Goal: Communication & Community: Answer question/provide support

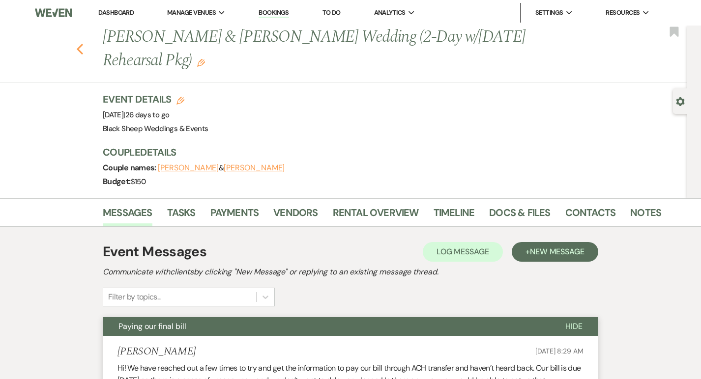
click at [80, 46] on icon "Previous" at bounding box center [79, 49] width 7 height 12
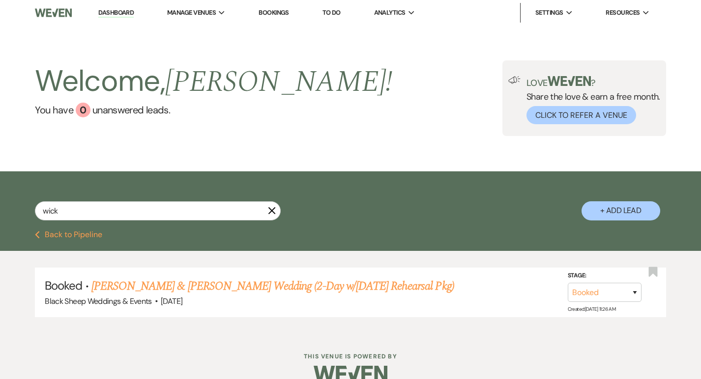
click at [270, 212] on use "button" at bounding box center [271, 210] width 7 height 7
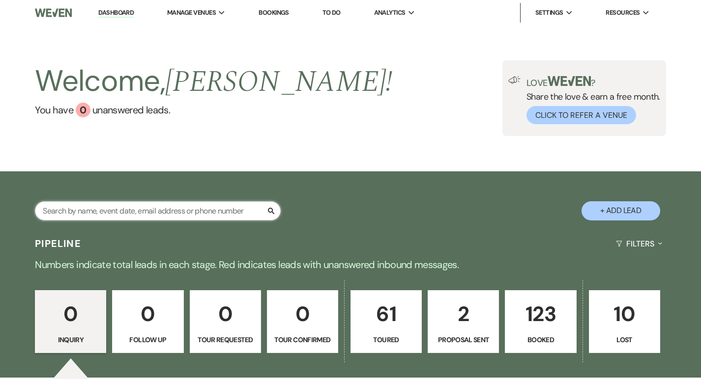
click at [158, 209] on input "text" at bounding box center [158, 210] width 246 height 19
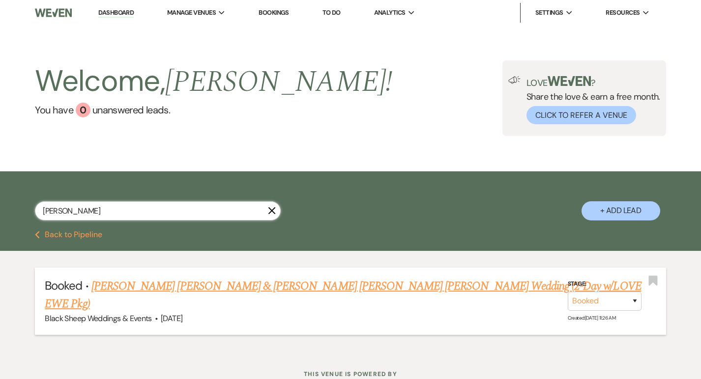
type input "[PERSON_NAME]"
click at [128, 287] on link "[PERSON_NAME] [PERSON_NAME] & [PERSON_NAME] [PERSON_NAME] [PERSON_NAME] Wedding…" at bounding box center [343, 295] width 596 height 35
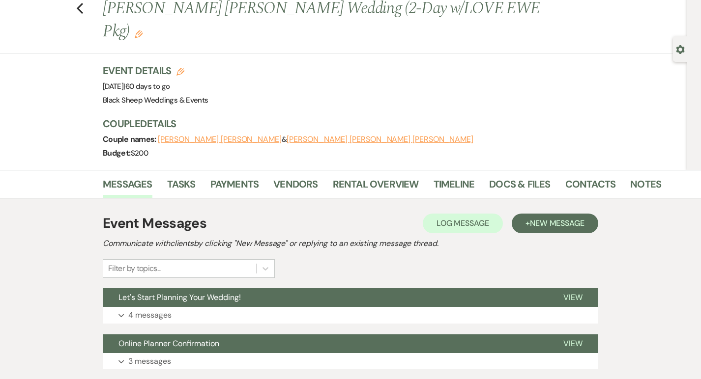
scroll to position [51, 0]
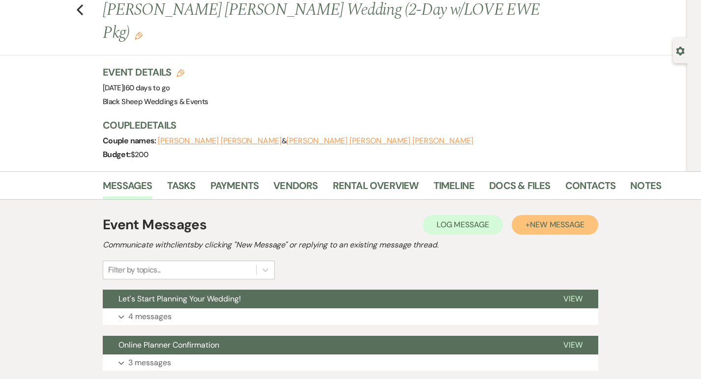
click at [546, 220] on span "New Message" at bounding box center [557, 225] width 55 height 10
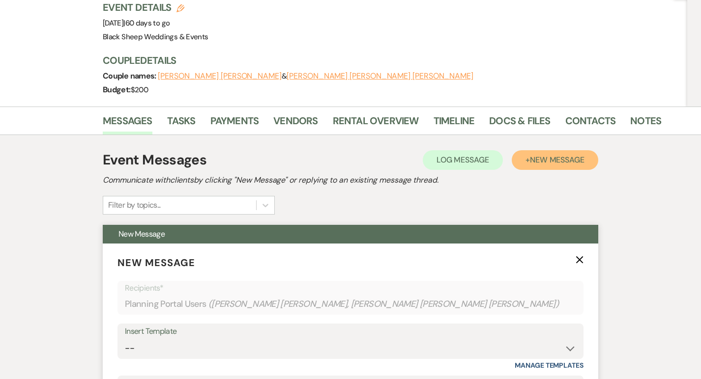
scroll to position [137, 0]
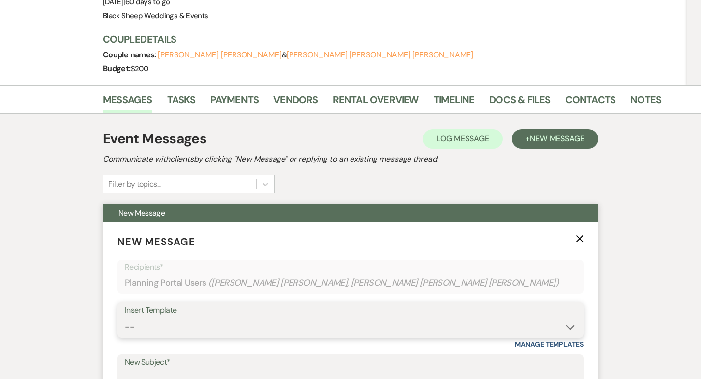
click at [134, 318] on select "-- Weven Planning Portal Introduction (Booked Events) Copy of Contract Attached…" at bounding box center [350, 327] width 451 height 19
select select "5384"
type input "Inclusive Wedding Review - Meeting 1"
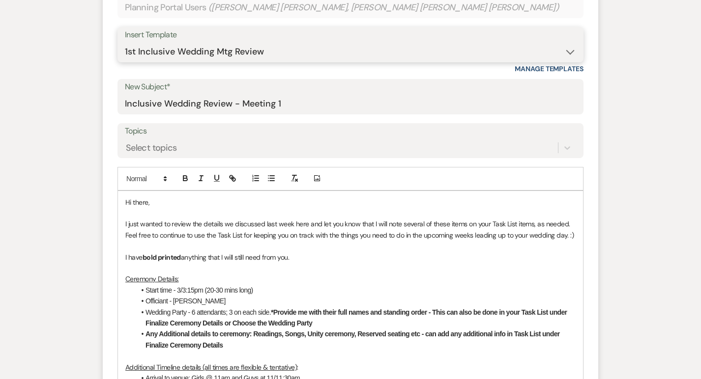
scroll to position [423, 0]
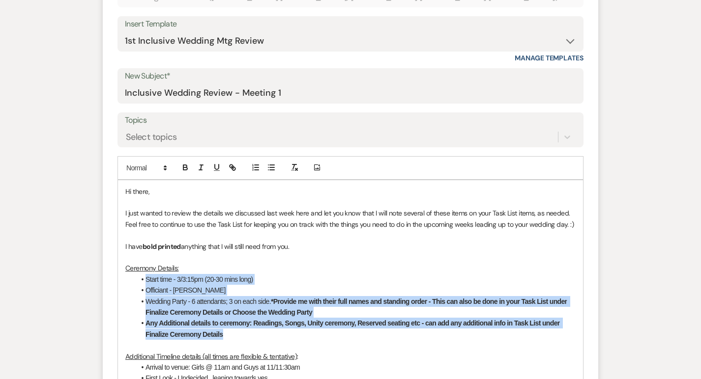
drag, startPoint x: 146, startPoint y: 256, endPoint x: 229, endPoint y: 313, distance: 100.4
click at [229, 313] on ul "Start time - 3/3:15pm (20-30 mins long) Officiant - [PERSON_NAME] Wedding Party…" at bounding box center [355, 307] width 440 height 66
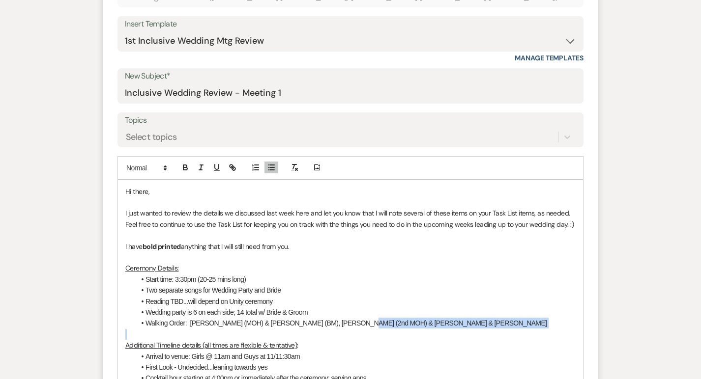
drag, startPoint x: 342, startPoint y: 301, endPoint x: 383, endPoint y: 306, distance: 41.6
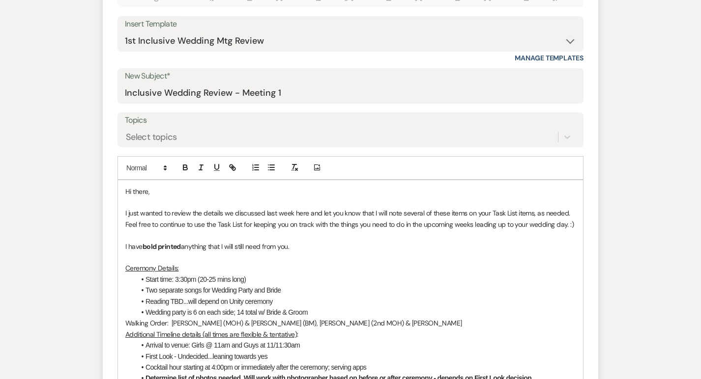
click at [125, 318] on p "Walking Order: [PERSON_NAME] (MOH) & [PERSON_NAME] (BM), [PERSON_NAME] (2nd MOH…" at bounding box center [350, 323] width 450 height 11
click at [191, 318] on li "Walking Order: [PERSON_NAME] (MOH) & [PERSON_NAME] (BM), [PERSON_NAME] (2nd MOH…" at bounding box center [355, 323] width 440 height 11
click at [190, 318] on li "Walking Order: , [PERSON_NAME] & [PERSON_NAME] (MOH) & [PERSON_NAME] (BM), [PER…" at bounding box center [355, 323] width 440 height 11
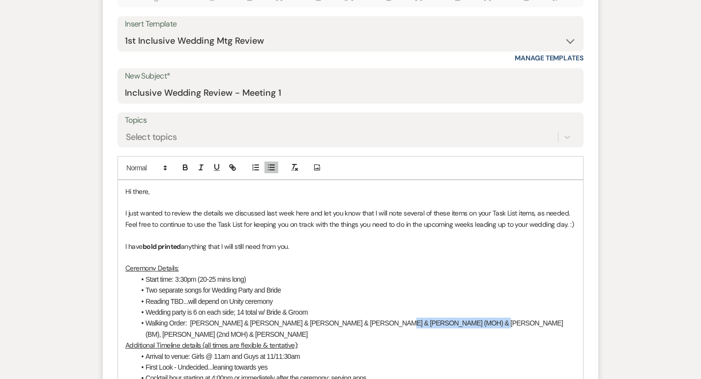
drag, startPoint x: 354, startPoint y: 299, endPoint x: 433, endPoint y: 301, distance: 79.1
click at [433, 318] on li "Walking Order: [PERSON_NAME] & [PERSON_NAME] & [PERSON_NAME] & [PERSON_NAME] & …" at bounding box center [355, 329] width 440 height 22
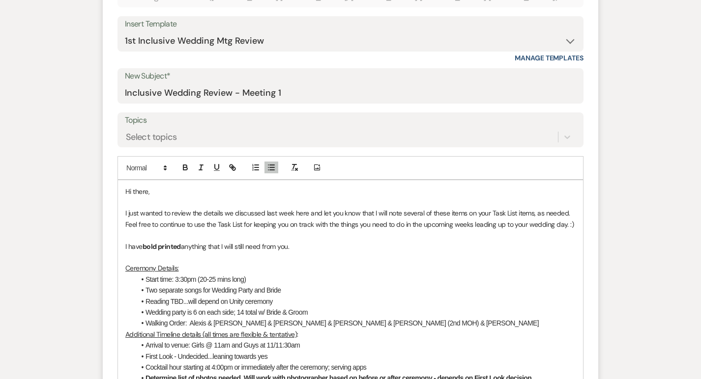
click at [424, 318] on li "Walking Order: Alexis & [PERSON_NAME] & [PERSON_NAME] & [PERSON_NAME] & [PERSON…" at bounding box center [355, 323] width 440 height 11
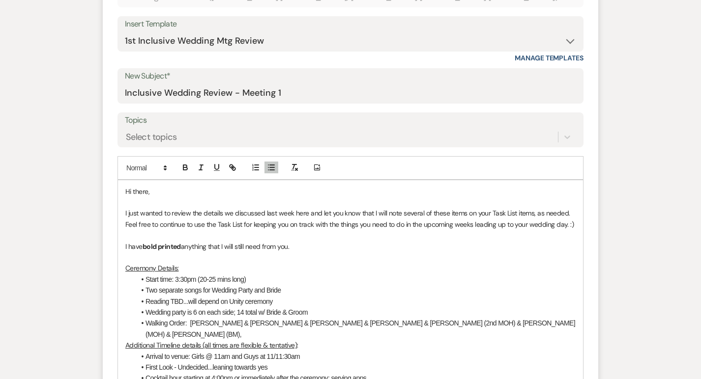
click at [424, 318] on li "Walking Order: [PERSON_NAME] & [PERSON_NAME] & [PERSON_NAME] & [PERSON_NAME] & …" at bounding box center [355, 329] width 440 height 22
click at [510, 318] on li "Walking Order: [PERSON_NAME] & [PERSON_NAME] & [PERSON_NAME] & [PERSON_NAME] & …" at bounding box center [355, 329] width 440 height 22
click at [146, 318] on li "Walking Order: [PERSON_NAME] & [PERSON_NAME] & [PERSON_NAME] & [PERSON_NAME] & …" at bounding box center [355, 329] width 440 height 22
click at [314, 307] on li "Wedding party is 6 on each side; 14 total w/ Bride & Groom" at bounding box center [355, 312] width 440 height 11
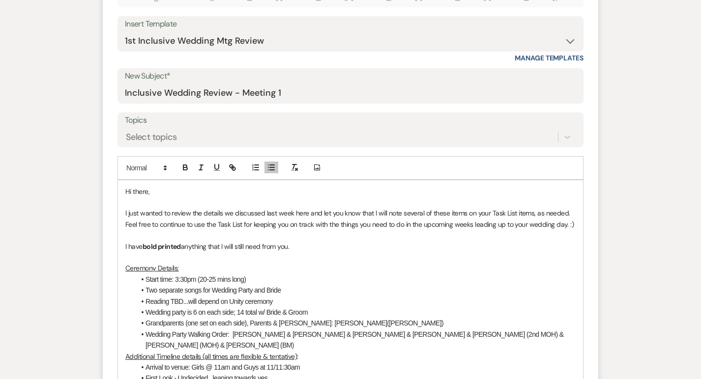
click at [341, 318] on li "Grandparents (one set on each side), Parents & [PERSON_NAME]: [PERSON_NAME]([PE…" at bounding box center [355, 323] width 440 height 11
click at [340, 318] on li "Grandparents (one set on each side), Parents & [PERSON_NAME]: [PERSON_NAME]([PE…" at bounding box center [355, 323] width 440 height 11
click at [334, 318] on li "Grandparents (one set on each side), Parents & [PERSON_NAME]: [PERSON_NAME]([PE…" at bounding box center [355, 323] width 440 height 11
click at [377, 318] on li "Grandparents (one set on each side), Parents & Ushers: [PERSON_NAME] ([PERSON_N…" at bounding box center [355, 323] width 440 height 11
click at [551, 329] on li "Wedding Party Walking Order: [PERSON_NAME] & [PERSON_NAME] & [PERSON_NAME] & [P…" at bounding box center [355, 340] width 440 height 22
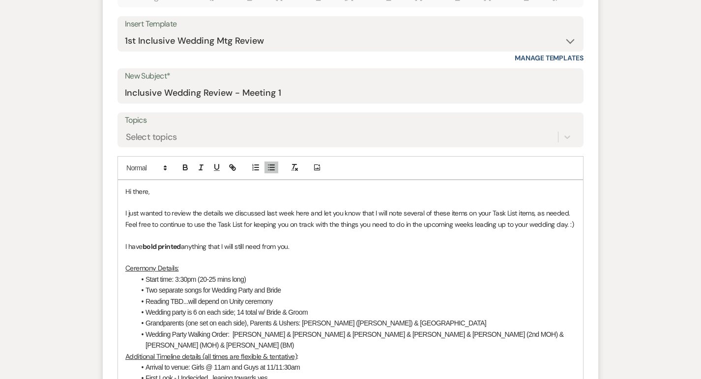
click at [413, 318] on li "Grandparents (one set on each side), Parents & Ushers: [PERSON_NAME] ([PERSON_N…" at bounding box center [355, 323] width 440 height 11
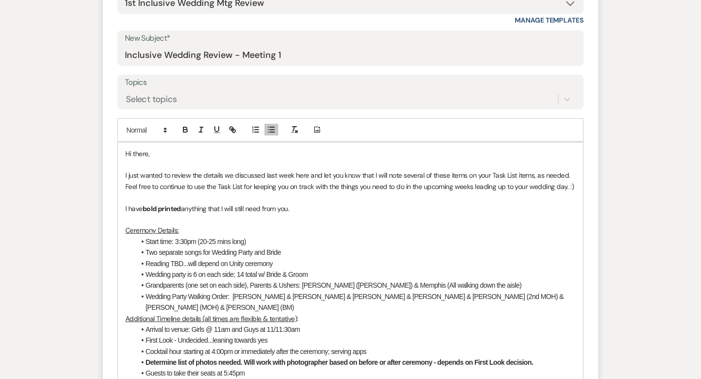
scroll to position [472, 0]
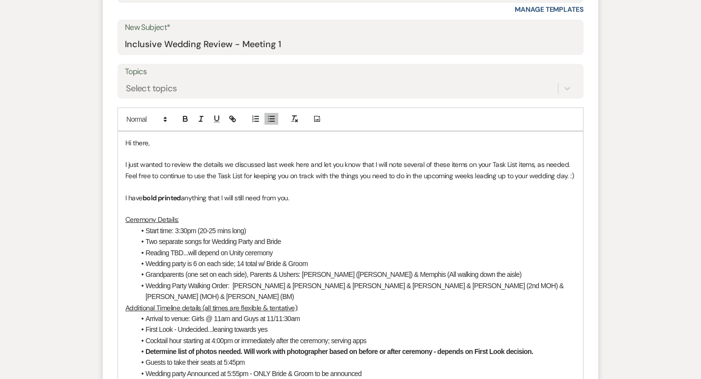
click at [552, 281] on li "Wedding Party Walking Order: [PERSON_NAME] & [PERSON_NAME] & [PERSON_NAME] & [P…" at bounding box center [355, 292] width 440 height 22
click at [486, 269] on li "Grandparents (one set on each side), Parents & Ushers: [PERSON_NAME] ([PERSON_N…" at bounding box center [355, 274] width 440 height 11
click at [411, 269] on li "Grandparents (one set on each side), Parents & Ushers: [PERSON_NAME] ([PERSON_N…" at bounding box center [355, 274] width 440 height 11
click at [553, 281] on li "Wedding Party Walking Order: [PERSON_NAME] & [PERSON_NAME] & [PERSON_NAME] & [P…" at bounding box center [355, 292] width 440 height 22
